Goal: Task Accomplishment & Management: Manage account settings

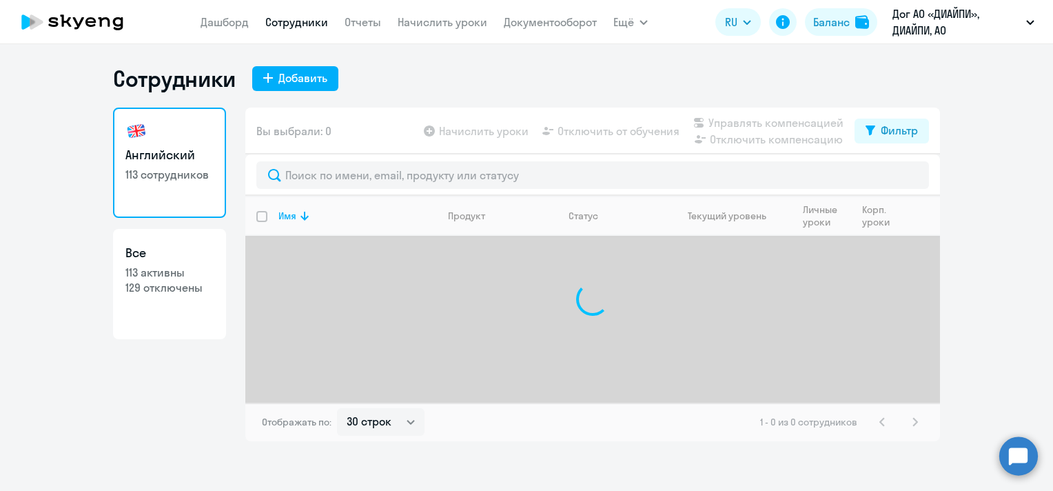
select select "30"
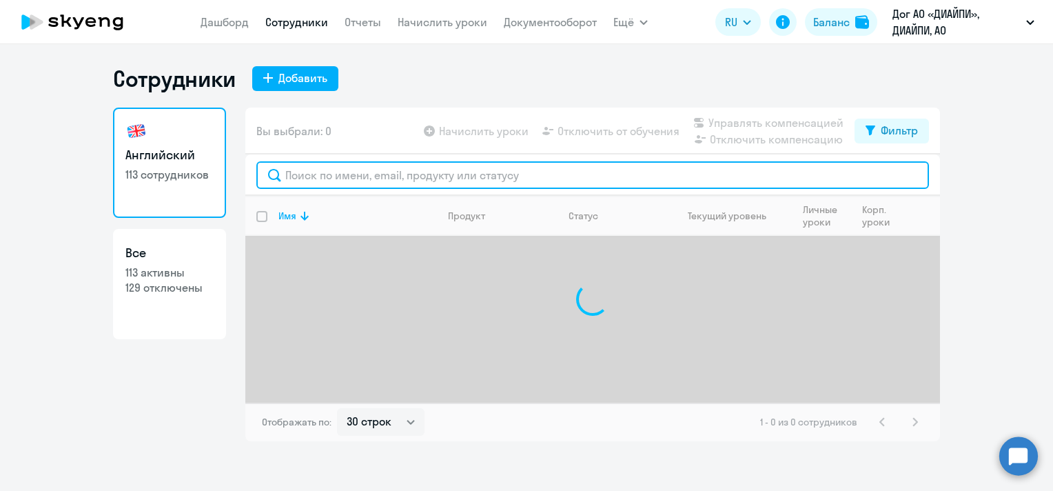
click at [444, 175] on input "text" at bounding box center [592, 175] width 673 height 28
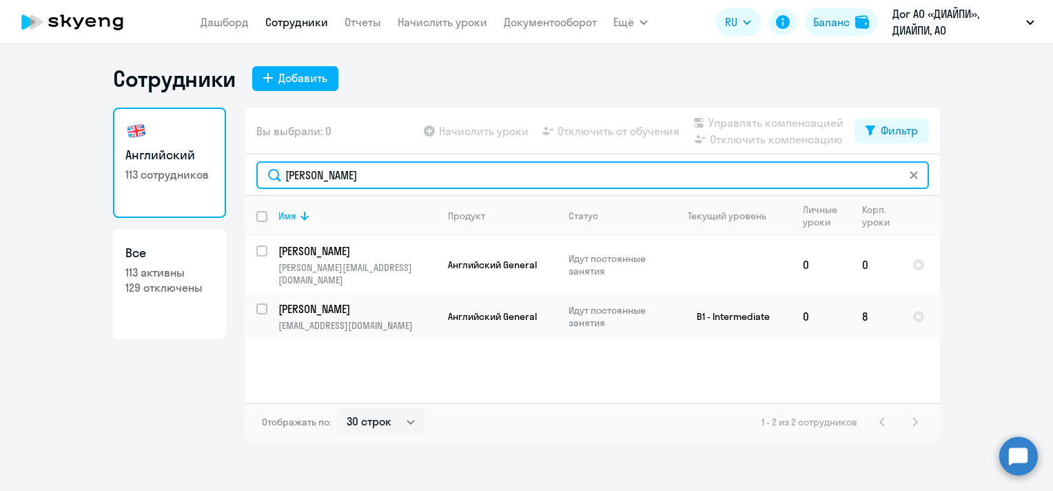
type input "[PERSON_NAME]"
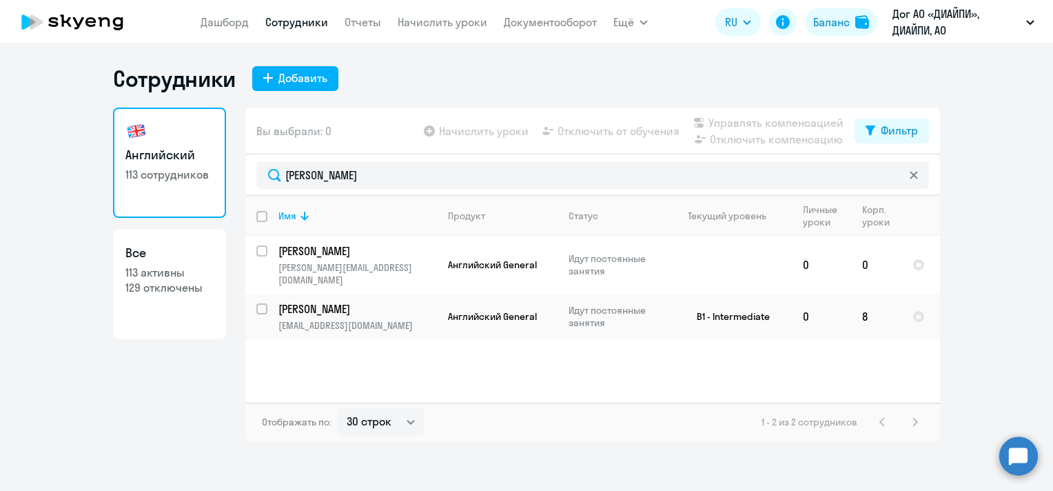
click at [432, 11] on nav "Дашборд Сотрудники Отчеты Начислить уроки Документооборот" at bounding box center [399, 22] width 396 height 28
click at [433, 17] on link "Начислить уроки" at bounding box center [443, 22] width 90 height 14
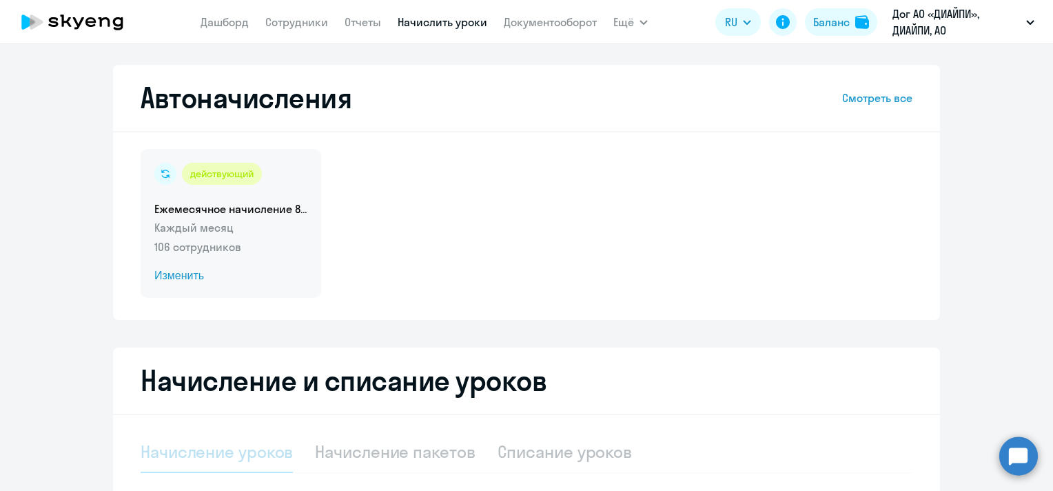
select select "10"
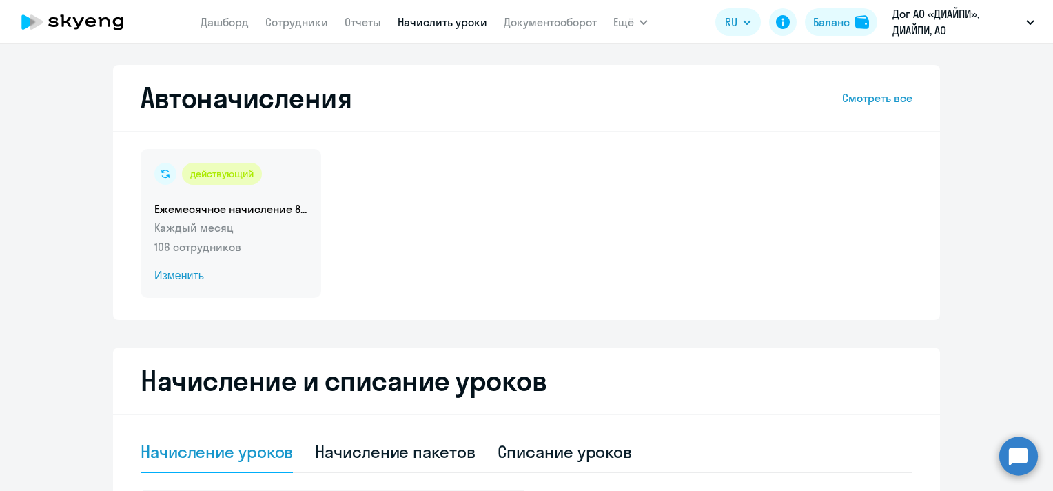
click at [172, 276] on span "Изменить" at bounding box center [230, 275] width 153 height 17
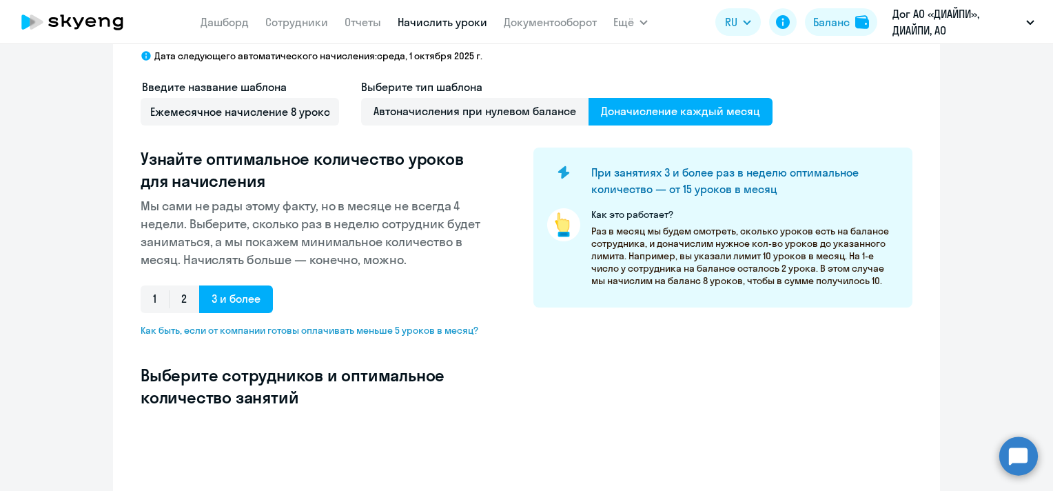
select select "10"
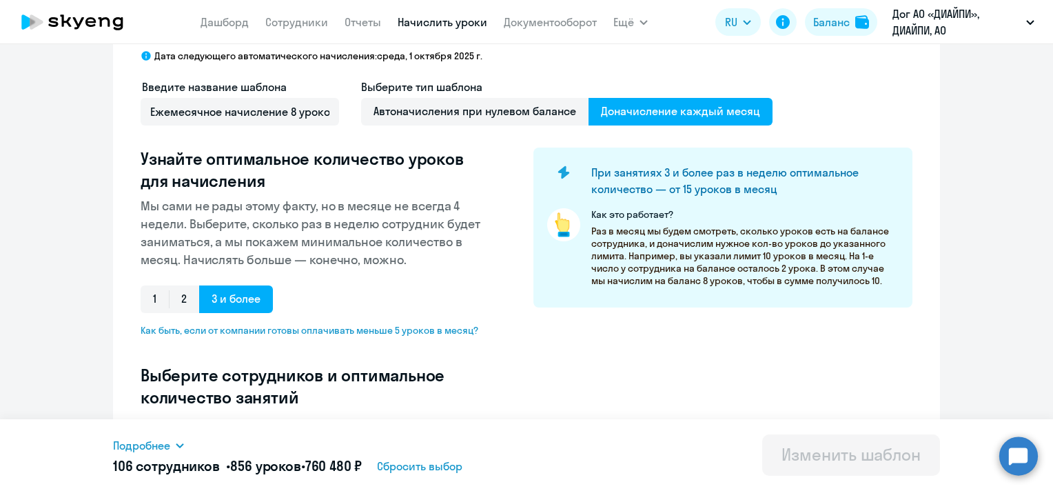
scroll to position [207, 0]
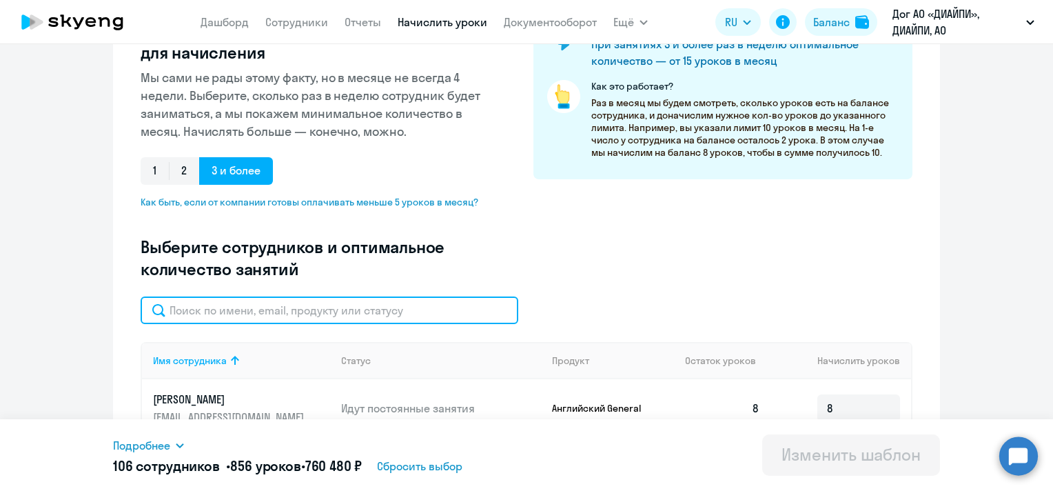
click at [307, 309] on input "text" at bounding box center [330, 310] width 378 height 28
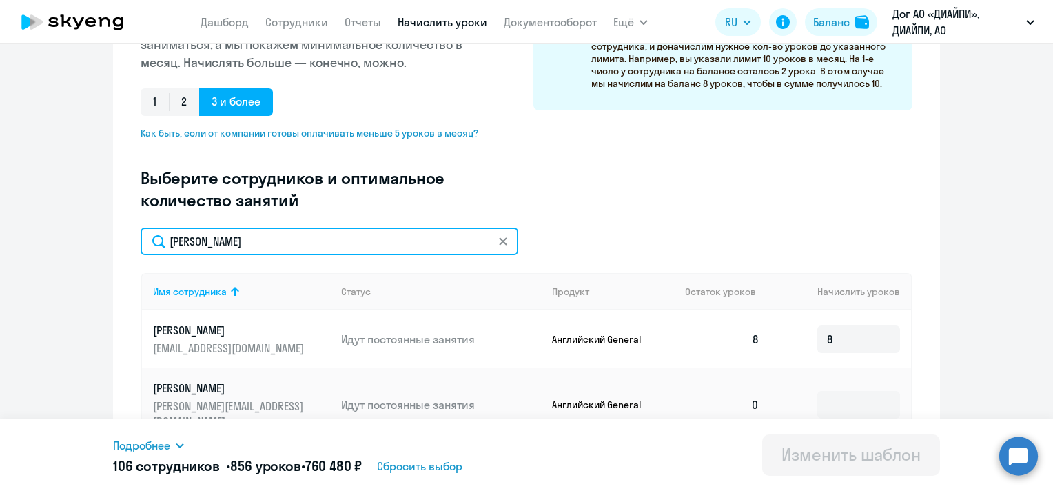
scroll to position [345, 0]
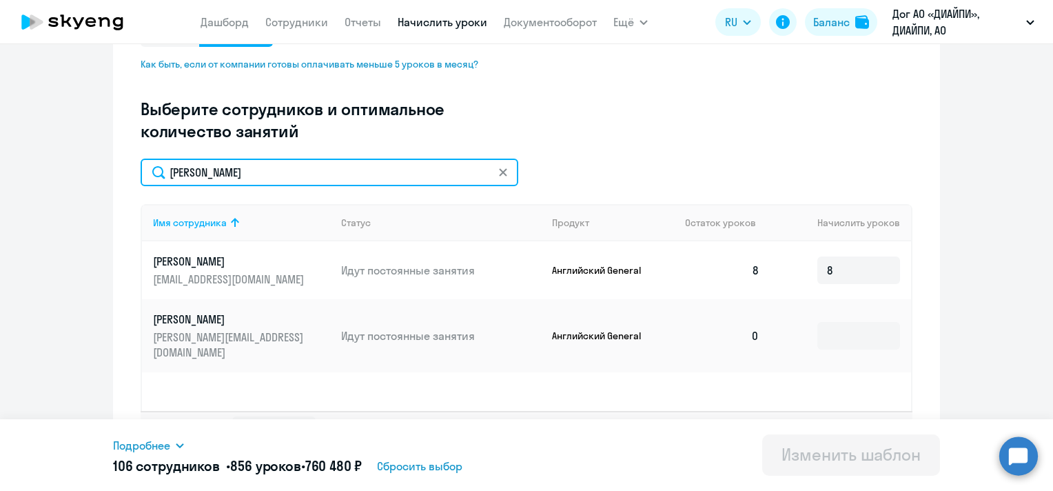
type input "[PERSON_NAME]"
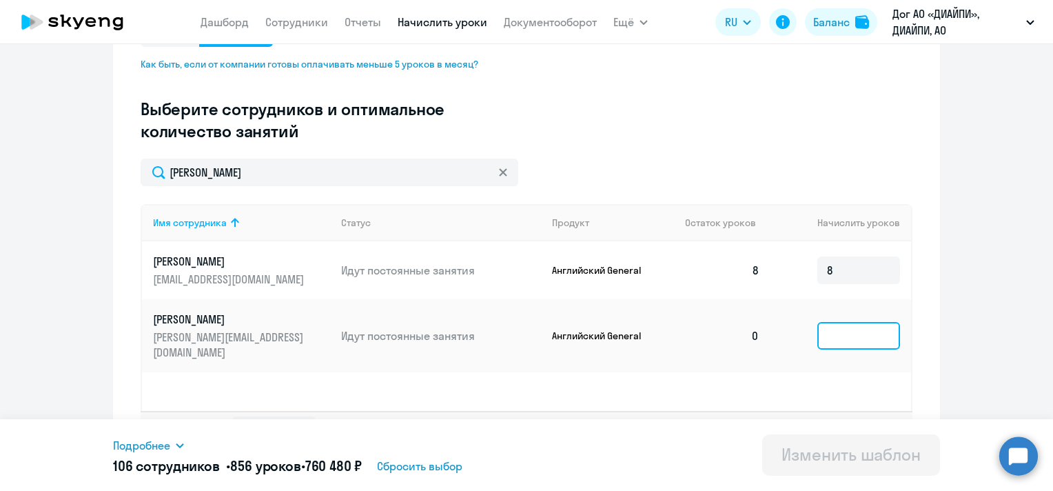
click at [849, 335] on input at bounding box center [858, 336] width 83 height 28
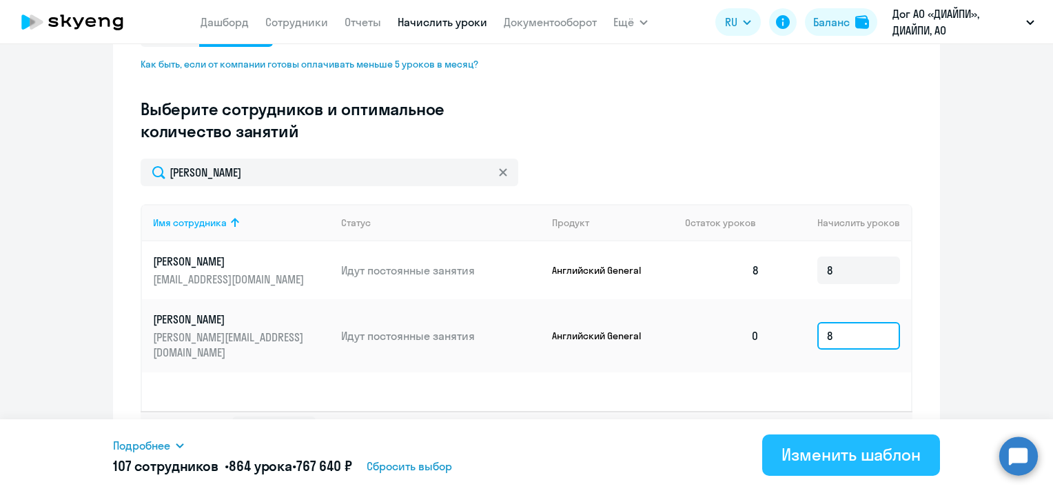
type input "8"
click at [818, 457] on div "Изменить шаблон" at bounding box center [851, 454] width 139 height 22
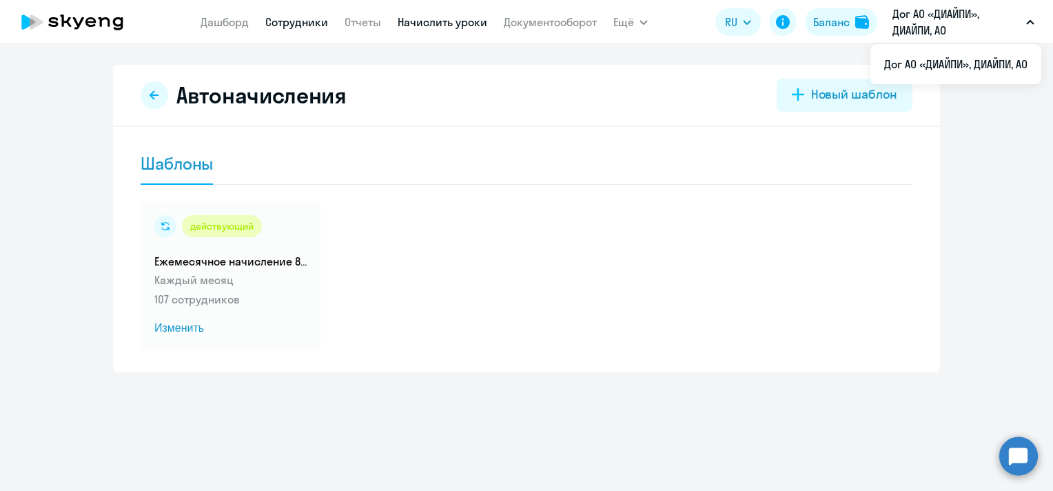
click at [292, 26] on link "Сотрудники" at bounding box center [296, 22] width 63 height 14
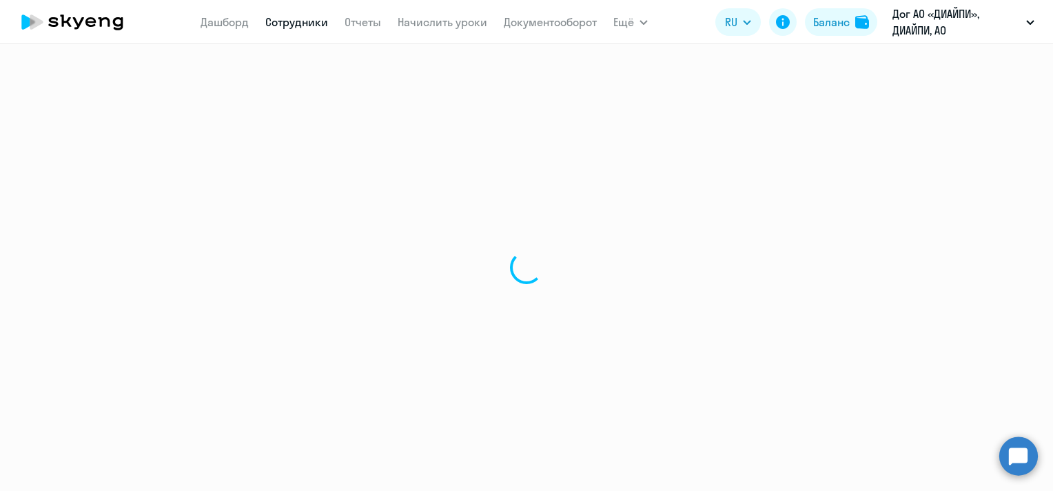
select select "30"
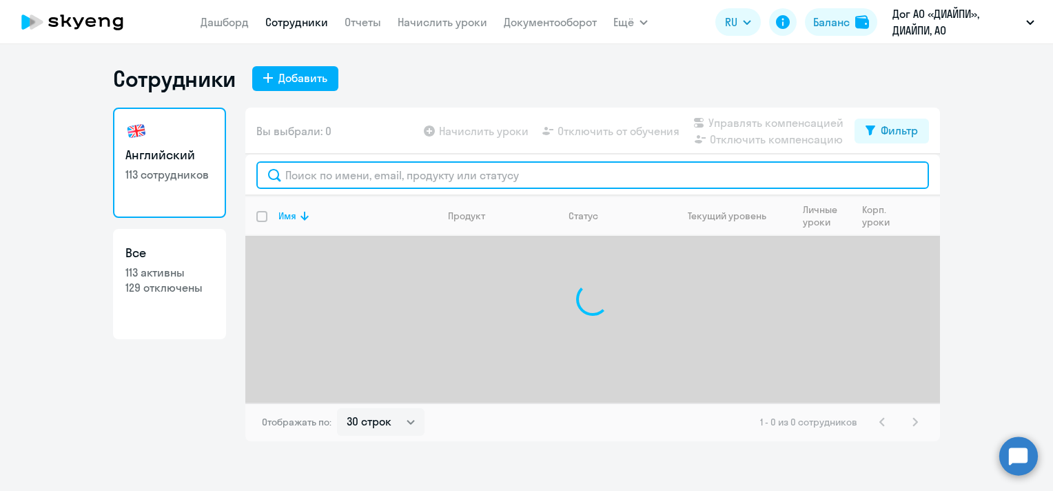
click at [438, 168] on input "text" at bounding box center [592, 175] width 673 height 28
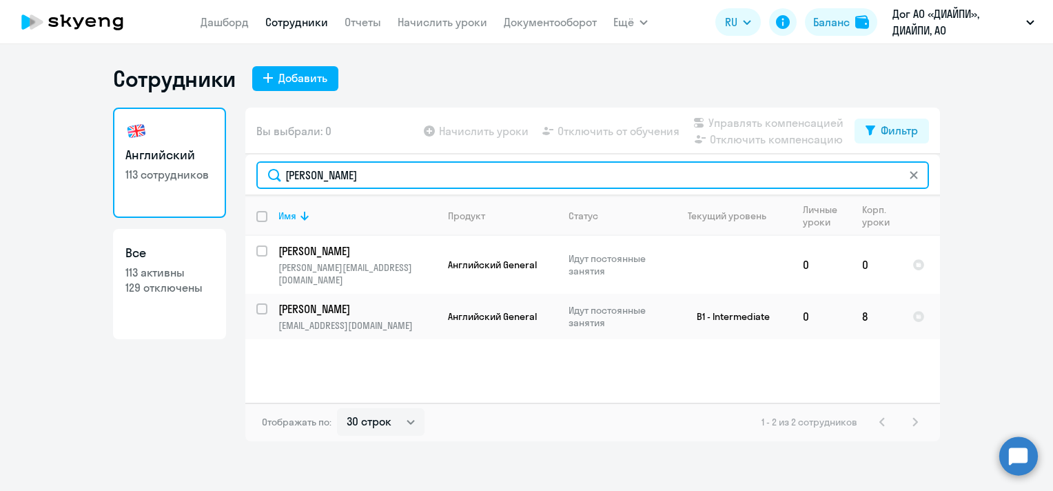
type input "[PERSON_NAME]"
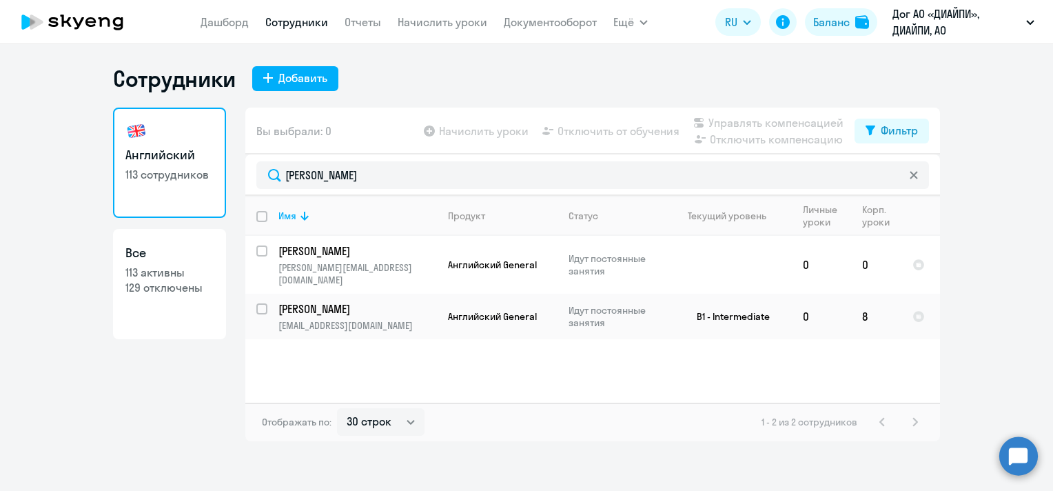
click at [270, 19] on link "Сотрудники" at bounding box center [296, 22] width 63 height 14
click at [435, 19] on link "Начислить уроки" at bounding box center [443, 22] width 90 height 14
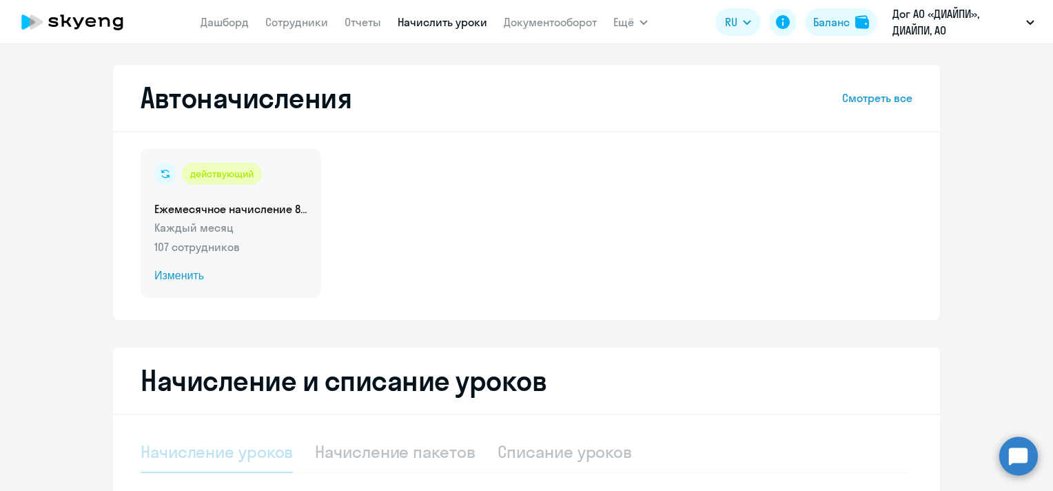
select select "10"
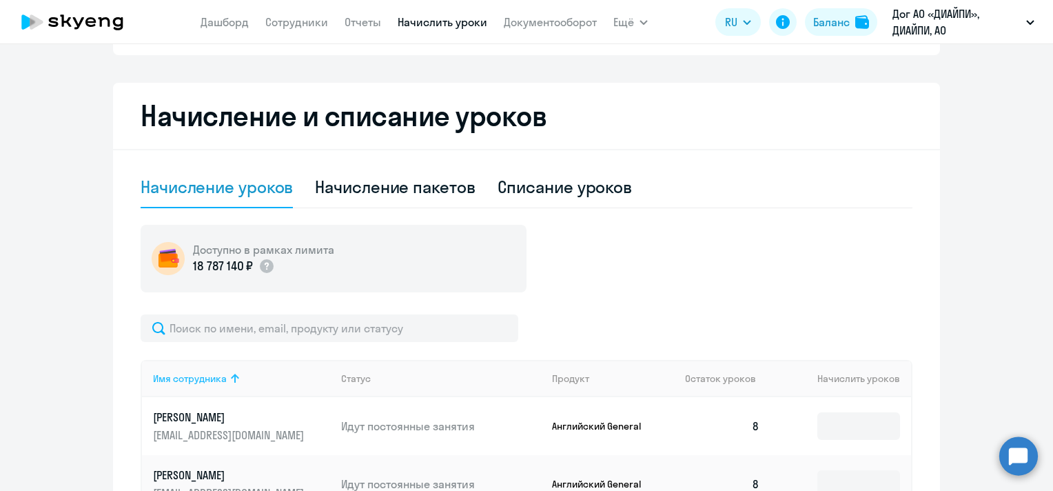
scroll to position [345, 0]
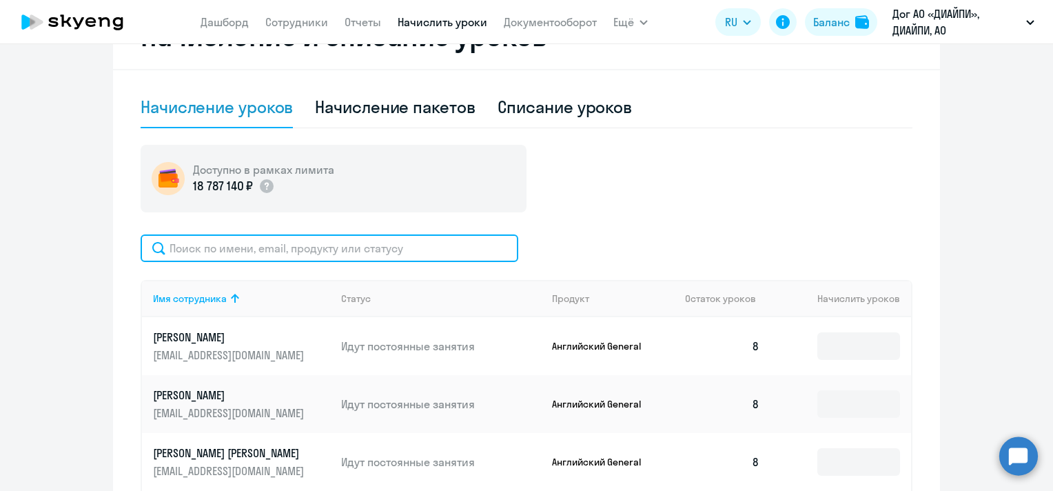
click at [292, 253] on input "text" at bounding box center [330, 248] width 378 height 28
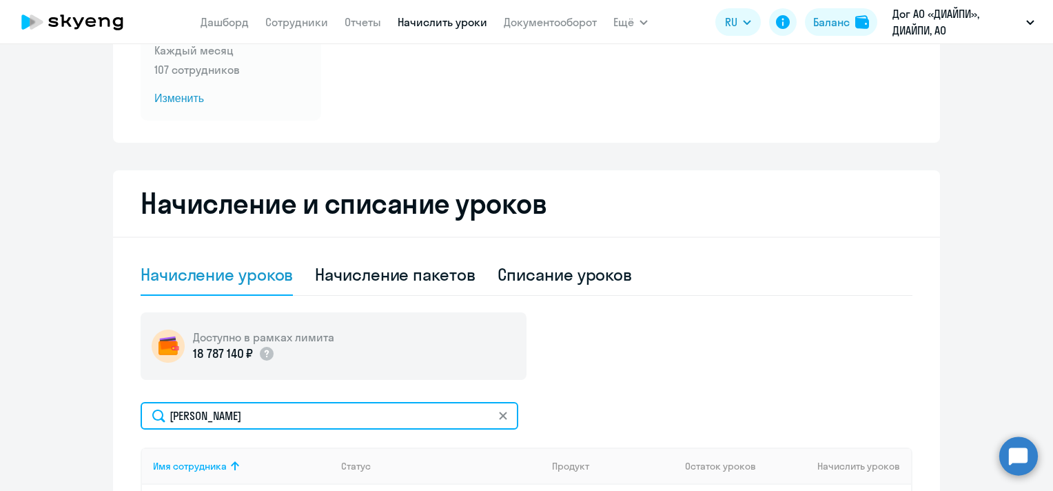
scroll to position [0, 0]
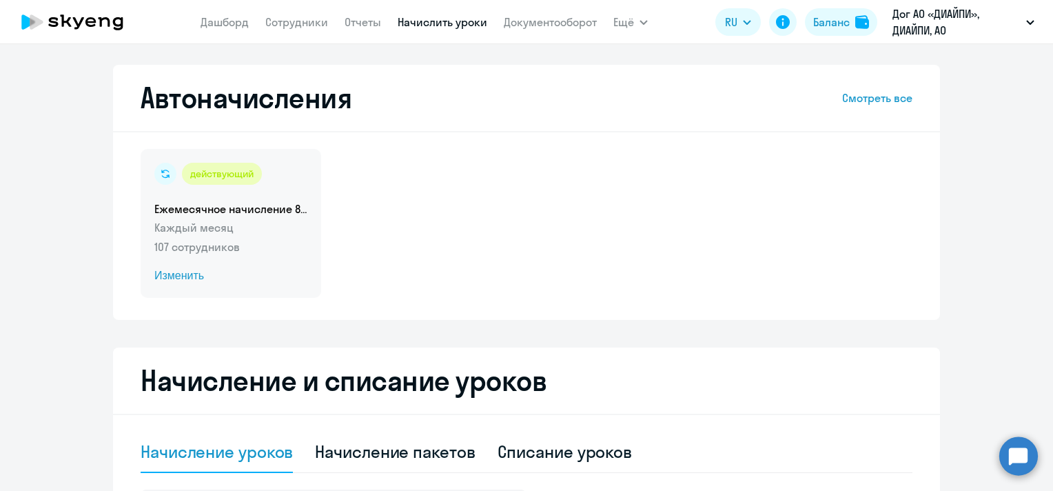
type input "[PERSON_NAME]"
click at [176, 274] on span "Изменить" at bounding box center [230, 275] width 153 height 17
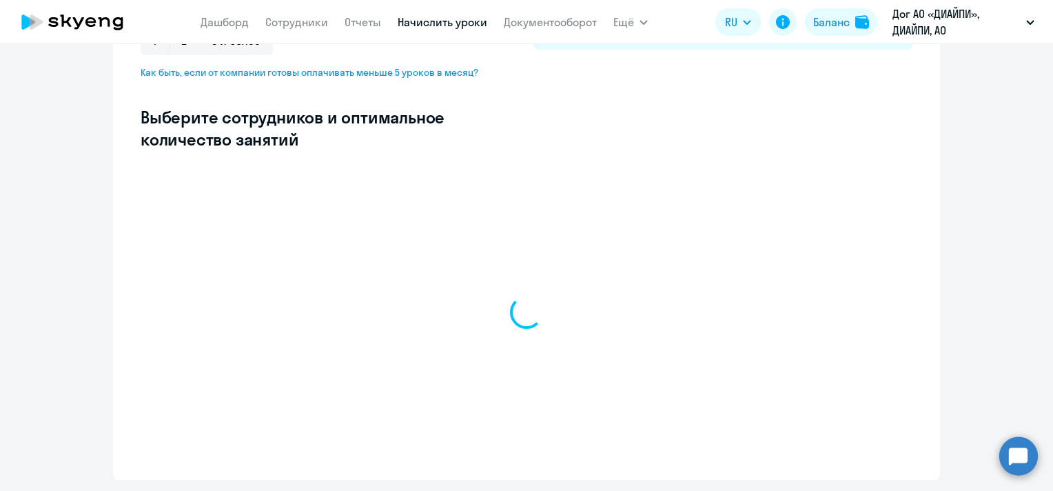
scroll to position [345, 0]
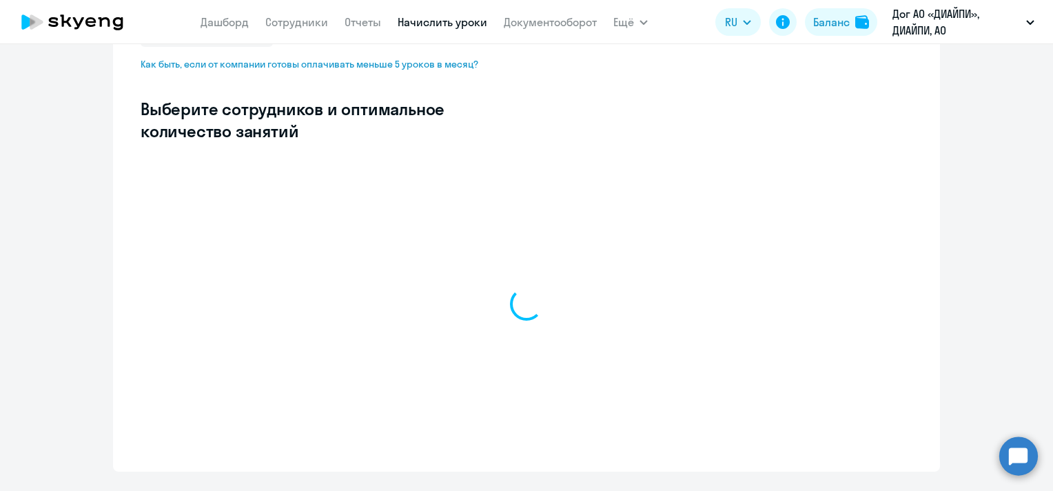
select select "10"
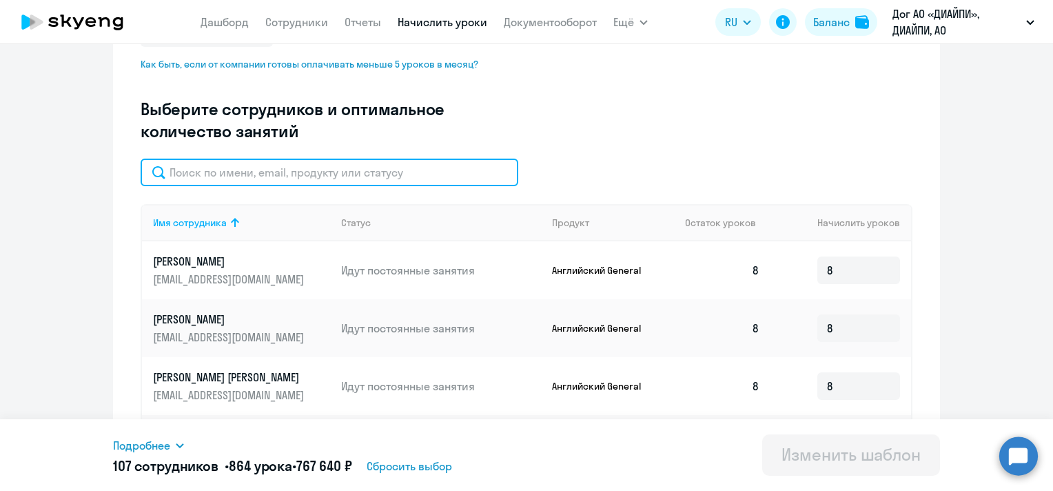
click at [341, 174] on input "text" at bounding box center [330, 173] width 378 height 28
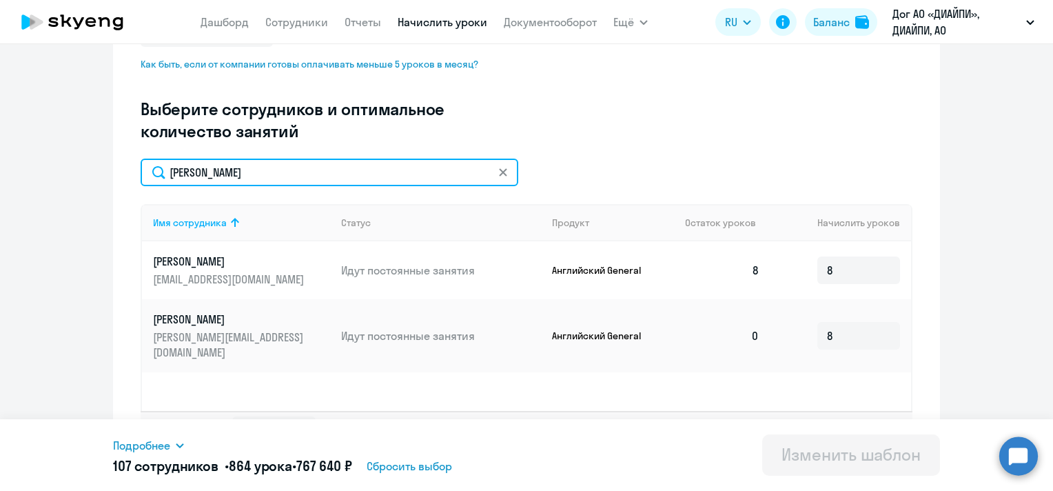
scroll to position [380, 0]
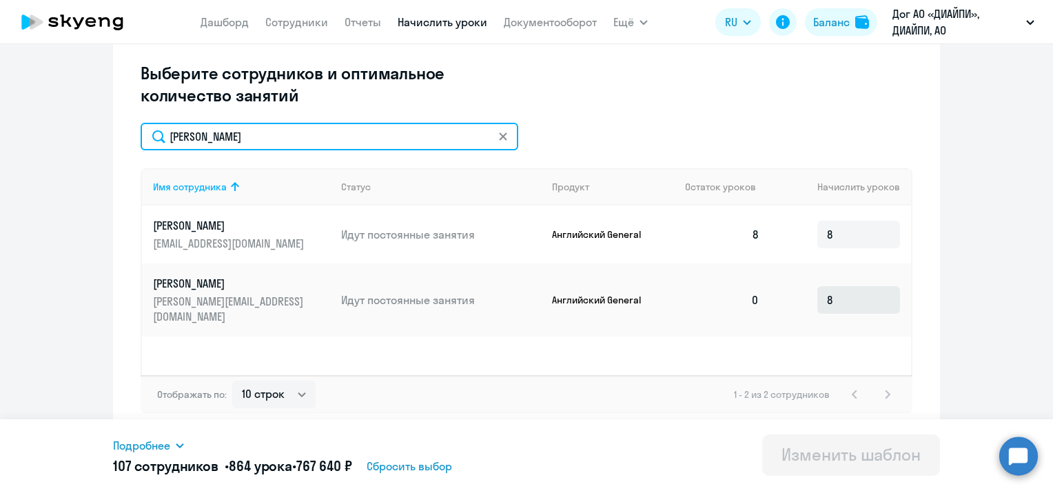
type input "[PERSON_NAME]"
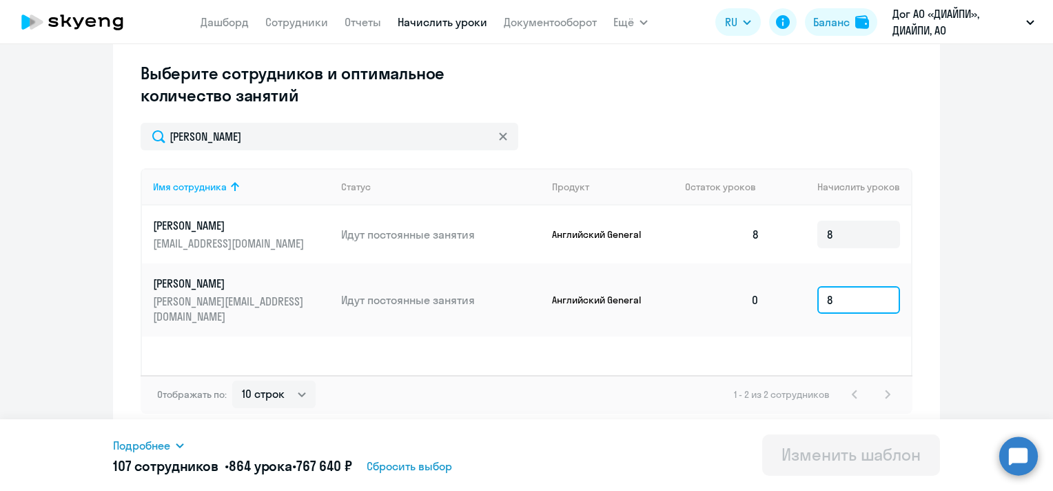
click at [838, 287] on input "8" at bounding box center [858, 300] width 83 height 28
click at [992, 269] on ng-component "Изменение шаблона Ежемесячное начисление 8 уроко Дата следующего автоматическог…" at bounding box center [526, 59] width 1053 height 751
click at [848, 291] on input "8" at bounding box center [858, 300] width 83 height 28
drag, startPoint x: 838, startPoint y: 291, endPoint x: 813, endPoint y: 295, distance: 25.8
click at [811, 294] on td "8" at bounding box center [841, 299] width 141 height 73
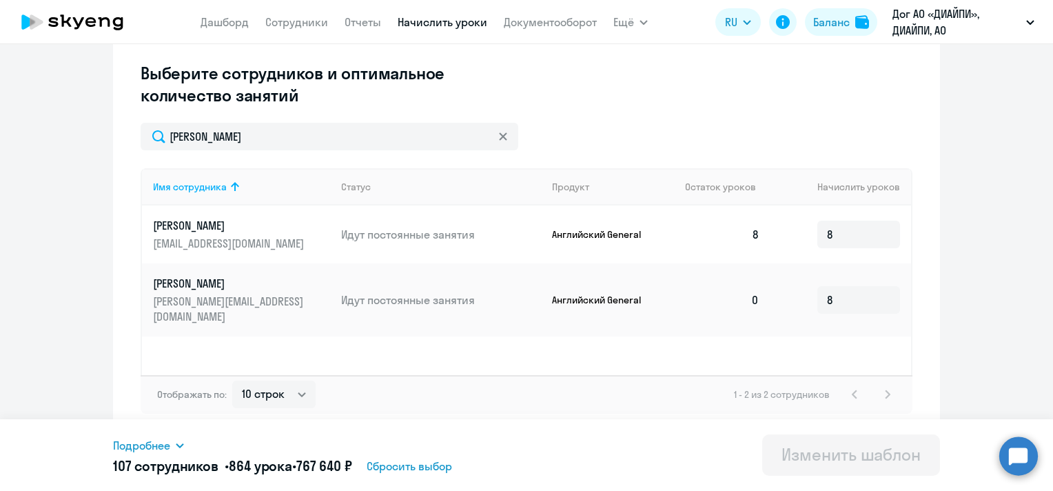
click at [951, 287] on ng-component "Изменение шаблона Ежемесячное начисление 8 уроко Дата следующего автоматическог…" at bounding box center [526, 59] width 1053 height 751
click at [838, 454] on div "Изменить шаблон" at bounding box center [851, 454] width 139 height 22
drag, startPoint x: 844, startPoint y: 292, endPoint x: 801, endPoint y: 293, distance: 42.7
click at [802, 292] on td "8" at bounding box center [841, 299] width 141 height 73
click at [879, 449] on div "Изменить шаблон" at bounding box center [851, 454] width 139 height 22
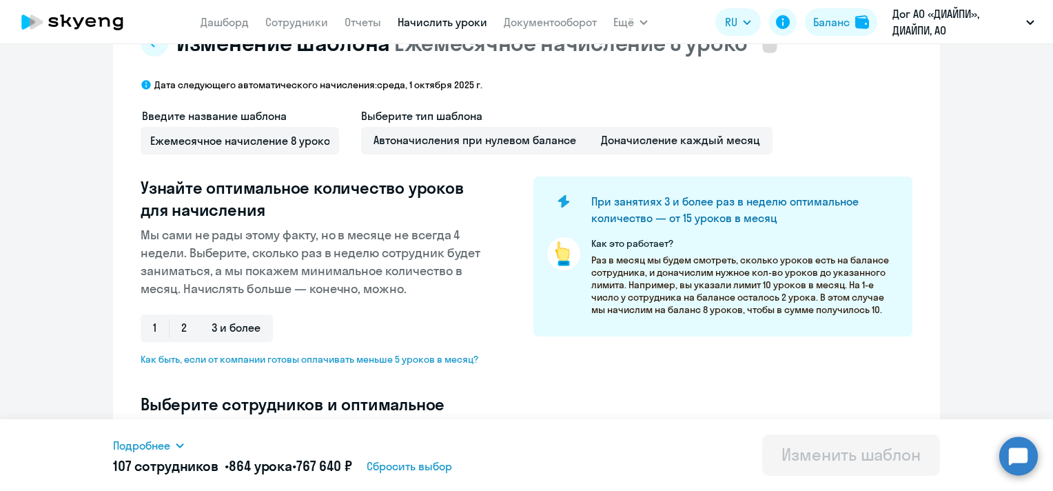
scroll to position [36, 0]
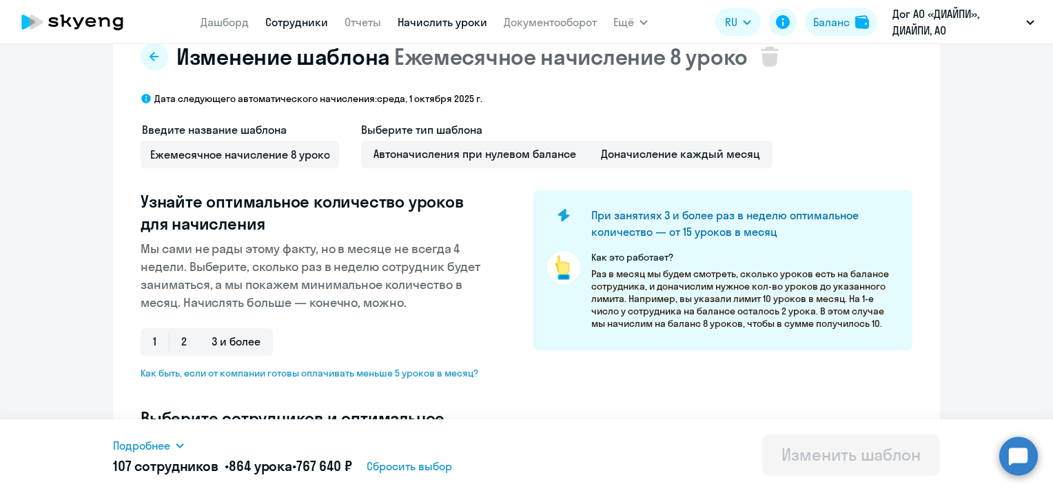
click at [275, 19] on link "Сотрудники" at bounding box center [296, 22] width 63 height 14
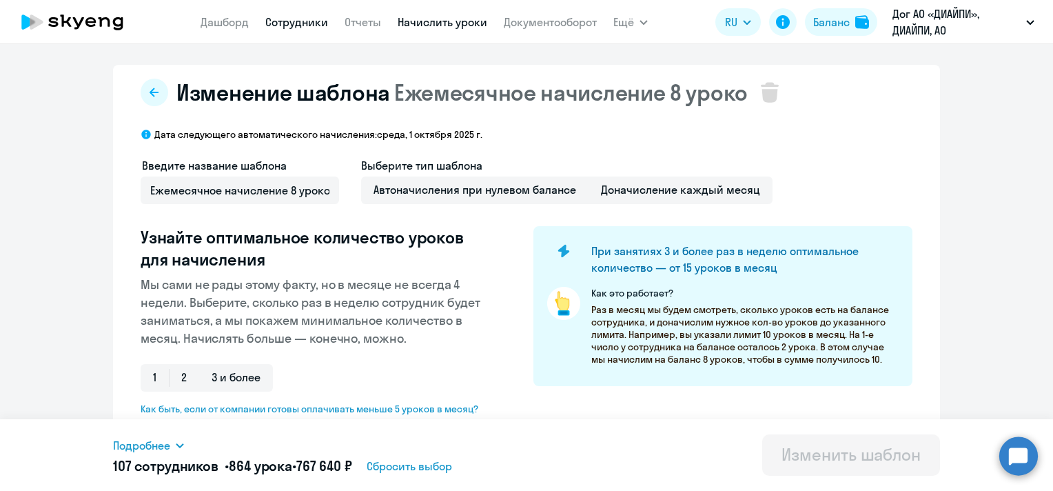
select select "30"
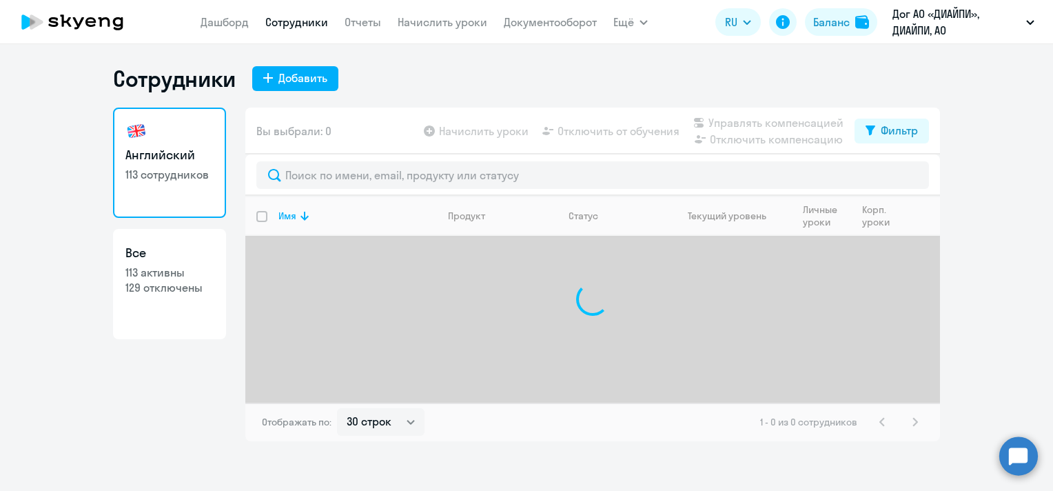
select select "30"
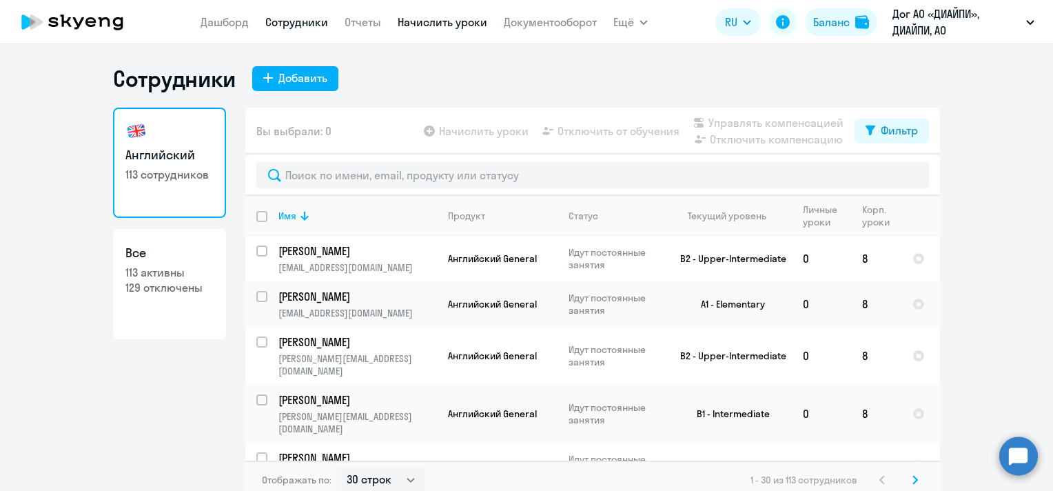
click at [428, 16] on link "Начислить уроки" at bounding box center [443, 22] width 90 height 14
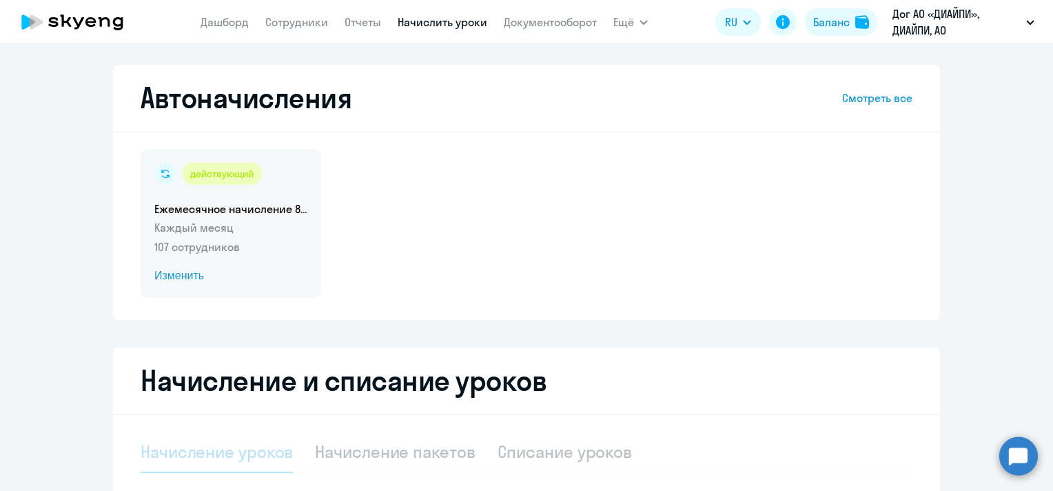
select select "10"
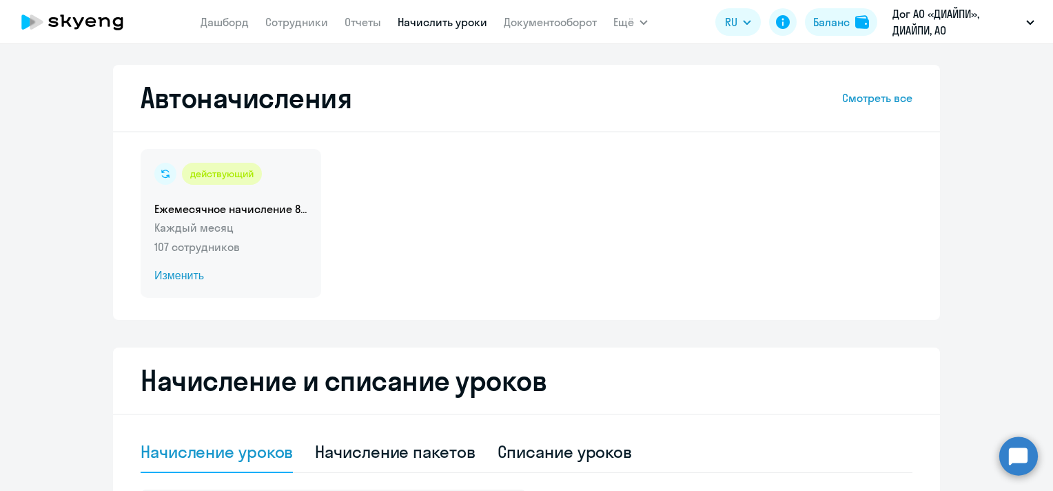
click at [165, 277] on span "Изменить" at bounding box center [230, 275] width 153 height 17
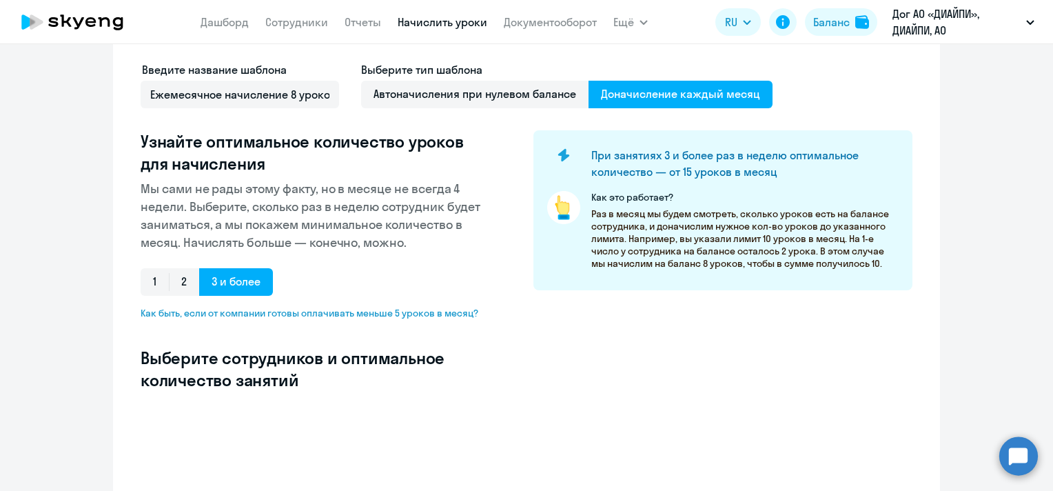
scroll to position [276, 0]
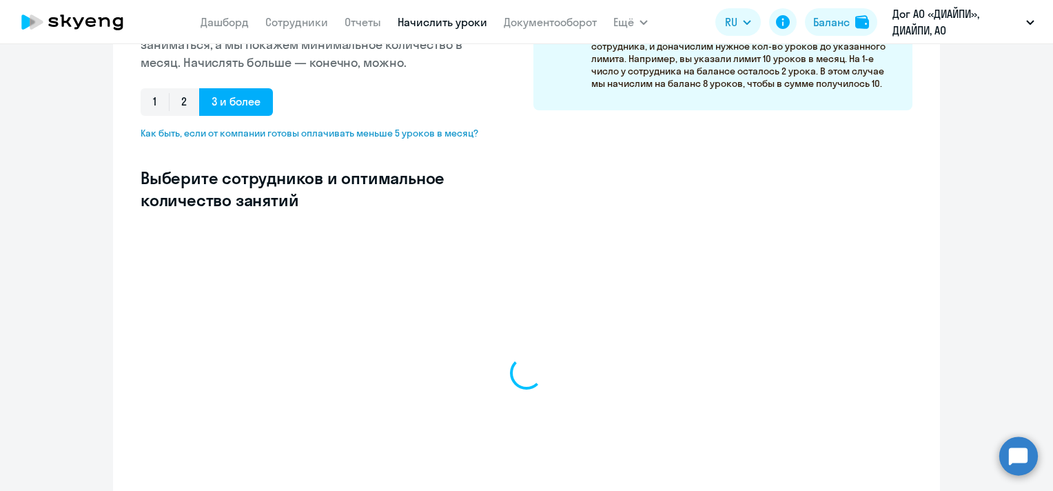
select select "10"
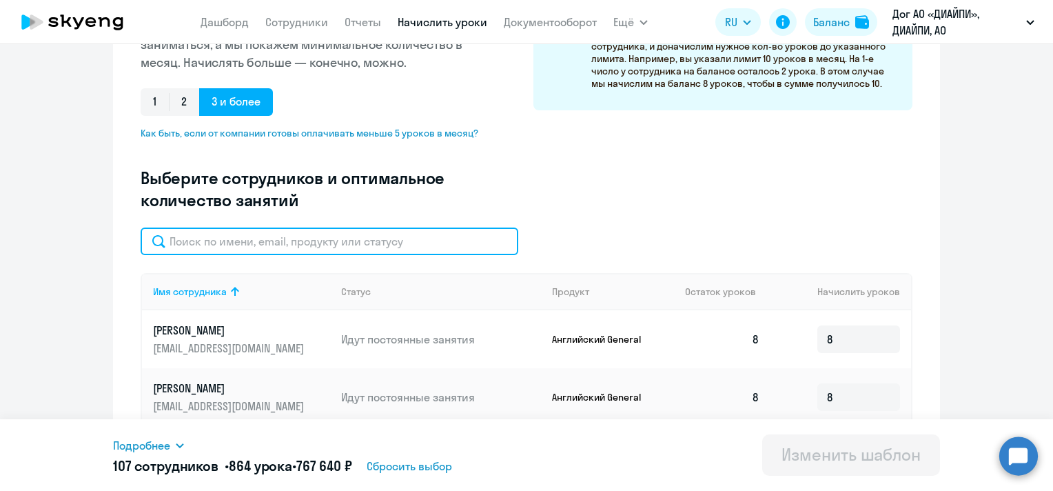
click at [352, 243] on input "text" at bounding box center [330, 241] width 378 height 28
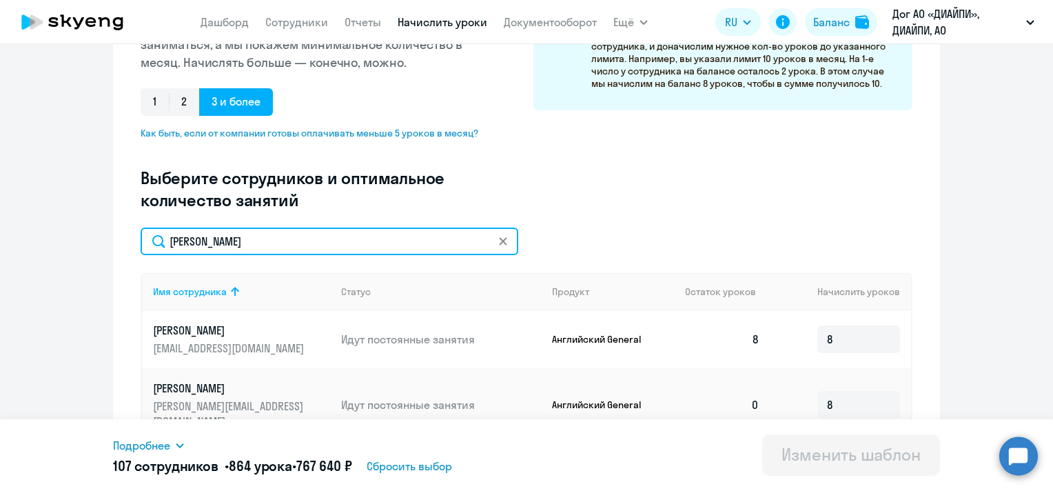
scroll to position [345, 0]
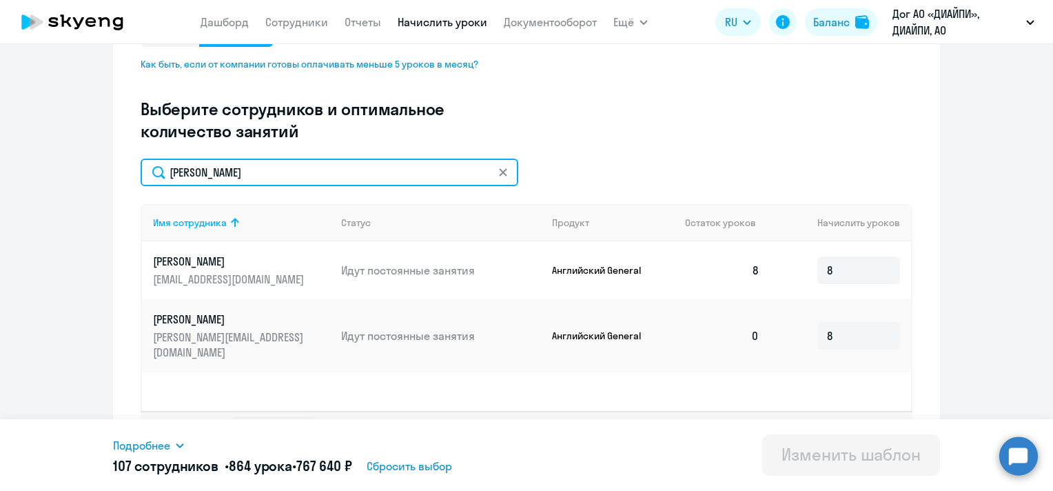
type input "[PERSON_NAME]"
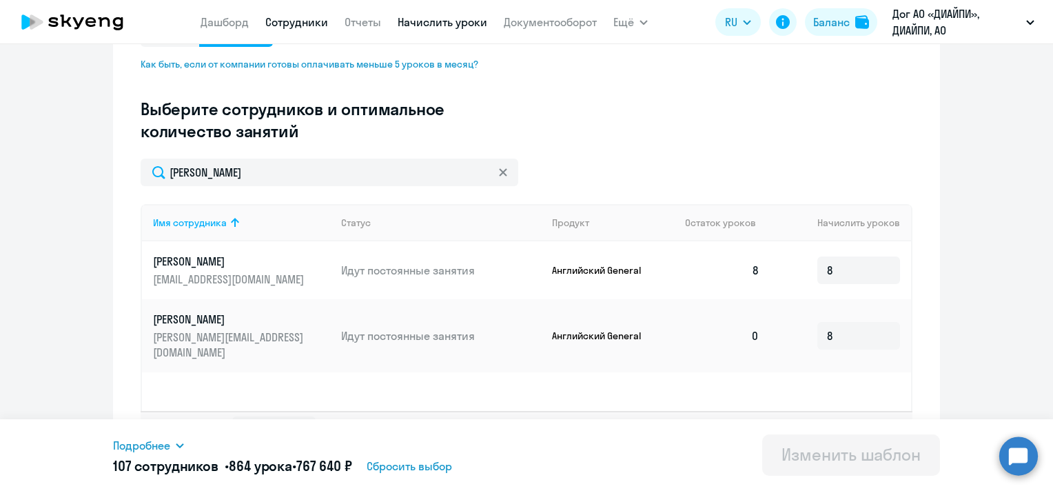
click at [313, 23] on link "Сотрудники" at bounding box center [296, 22] width 63 height 14
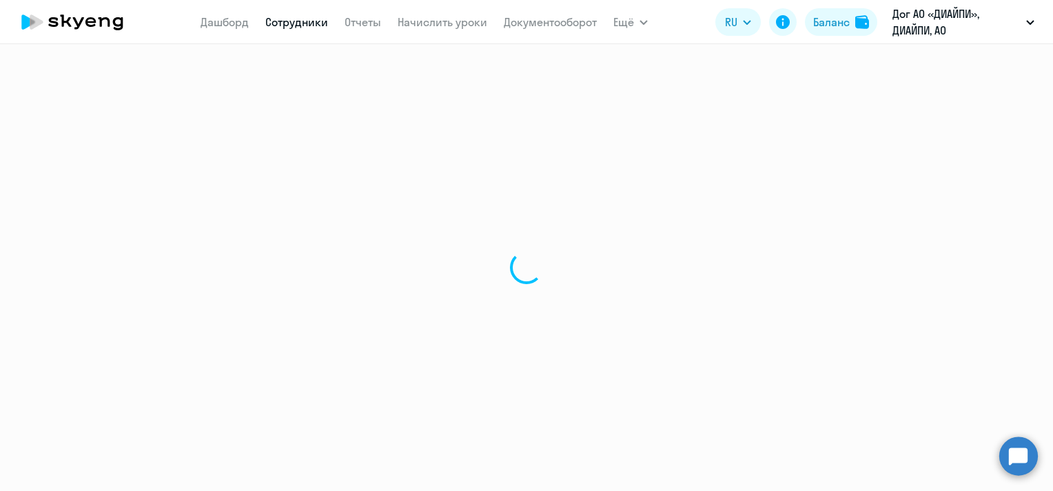
select select "30"
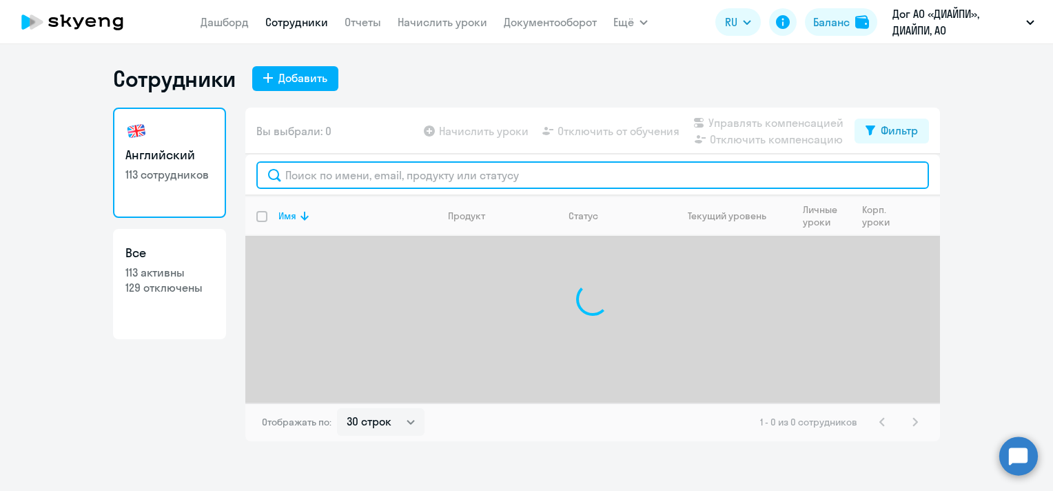
click at [351, 165] on input "text" at bounding box center [592, 175] width 673 height 28
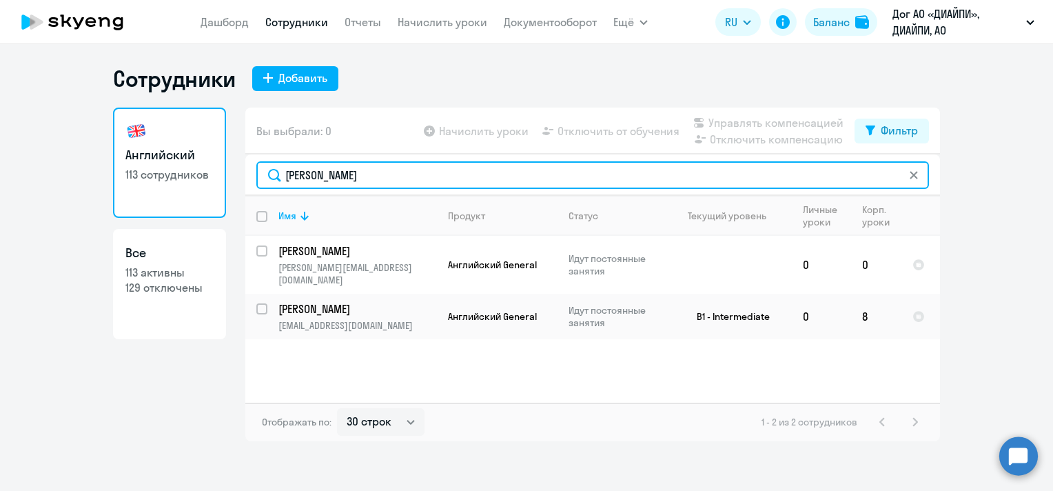
type input "[PERSON_NAME]"
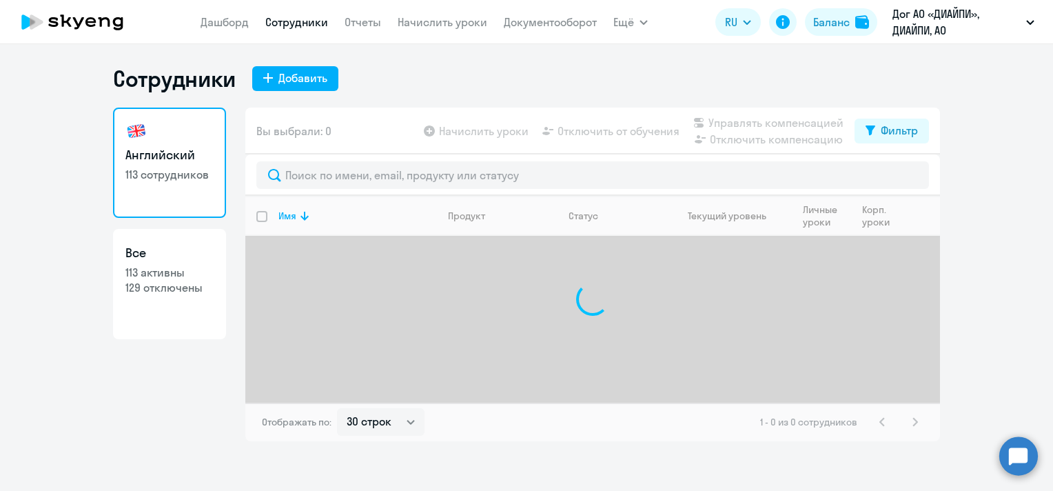
select select "30"
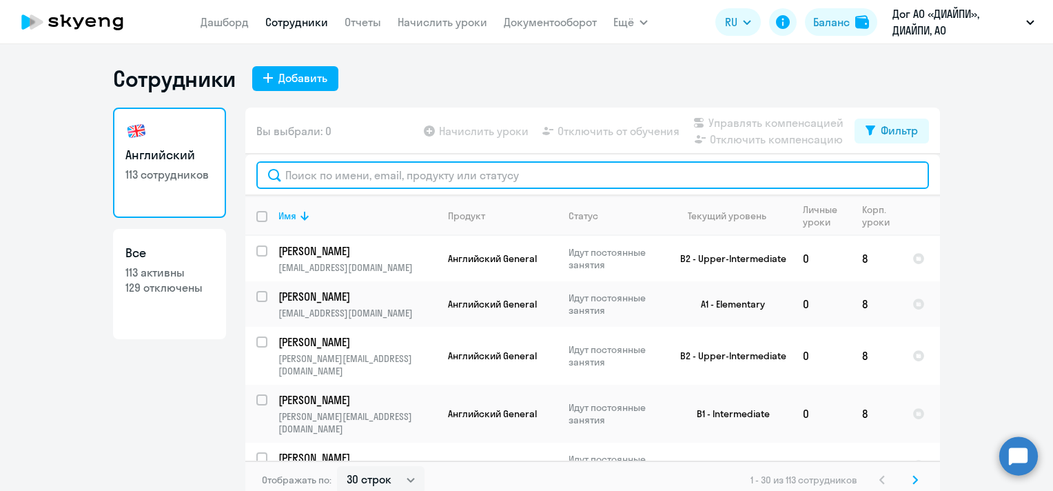
click at [390, 174] on input "text" at bounding box center [592, 175] width 673 height 28
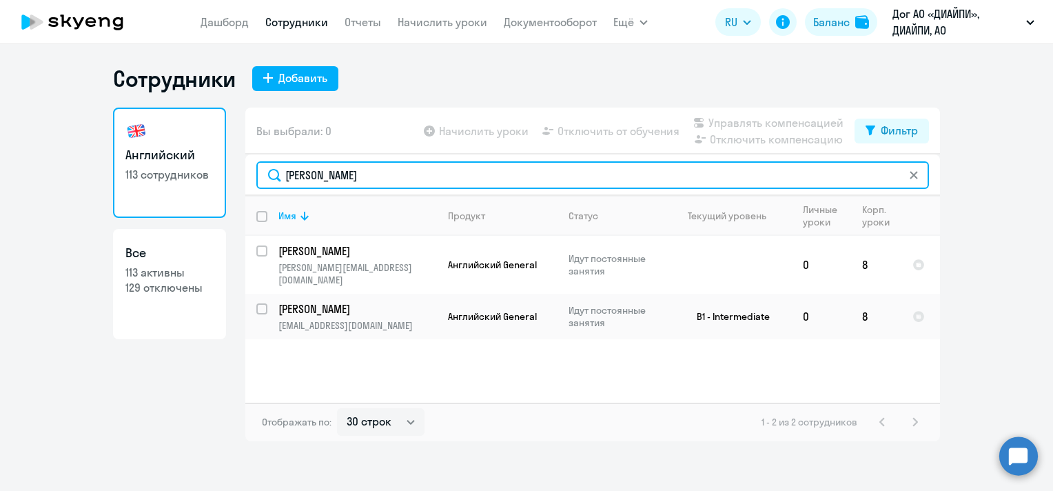
type input "[PERSON_NAME]"
